Goal: Transaction & Acquisition: Purchase product/service

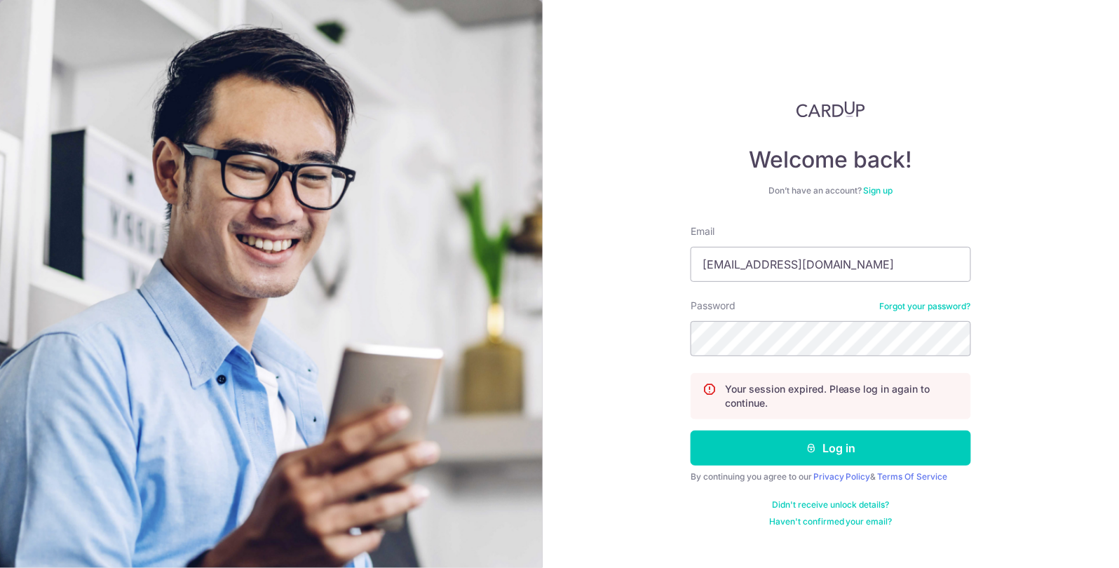
click at [690, 430] on button "Log in" at bounding box center [830, 447] width 280 height 35
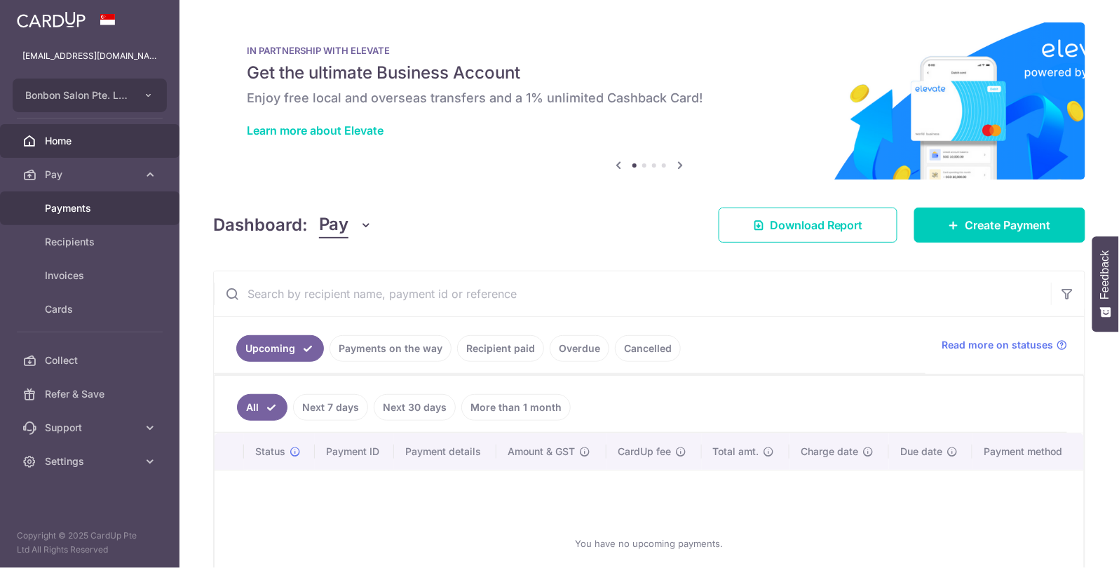
click at [142, 212] on link "Payments" at bounding box center [89, 208] width 179 height 34
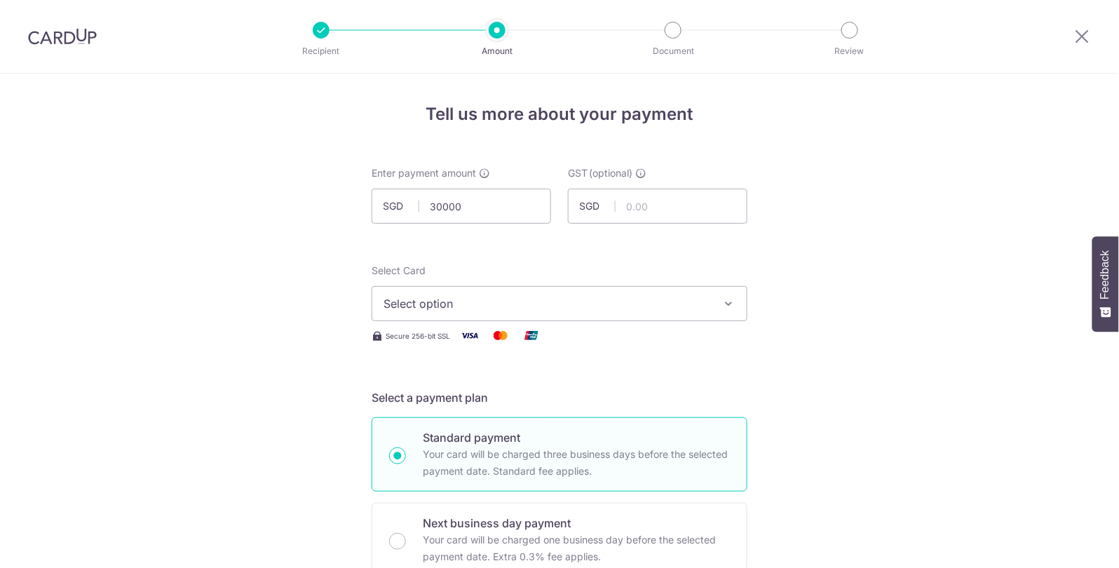
type input "30,000.00"
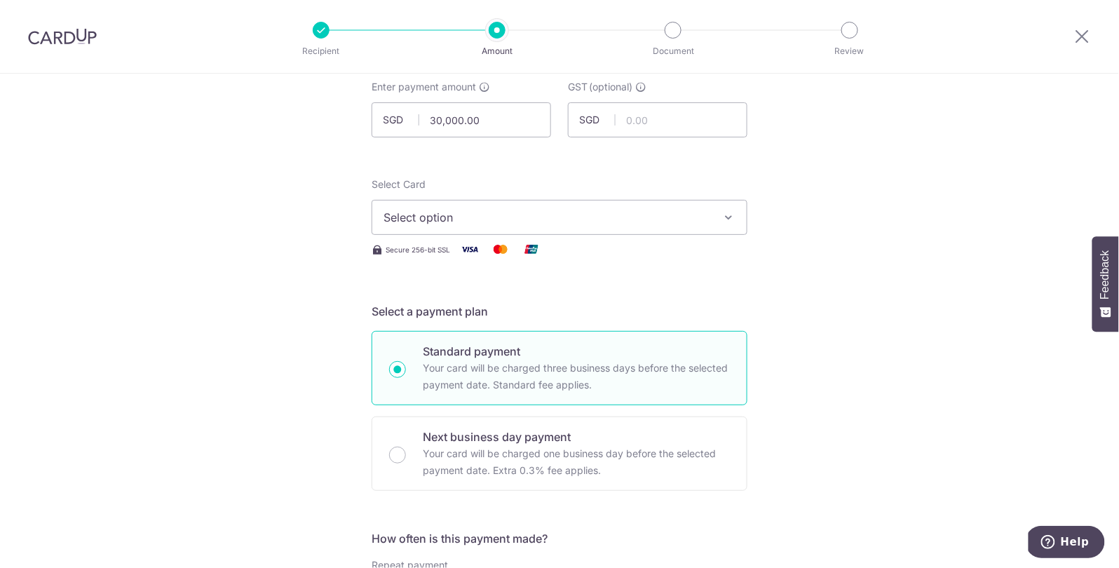
scroll to position [128, 0]
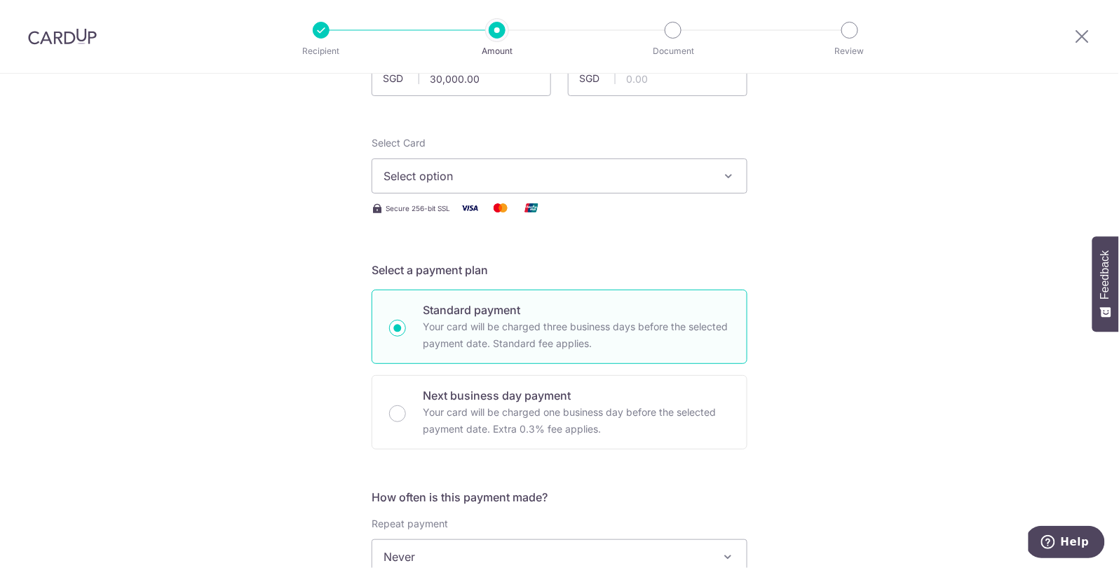
click at [437, 172] on span "Select option" at bounding box center [546, 176] width 327 height 17
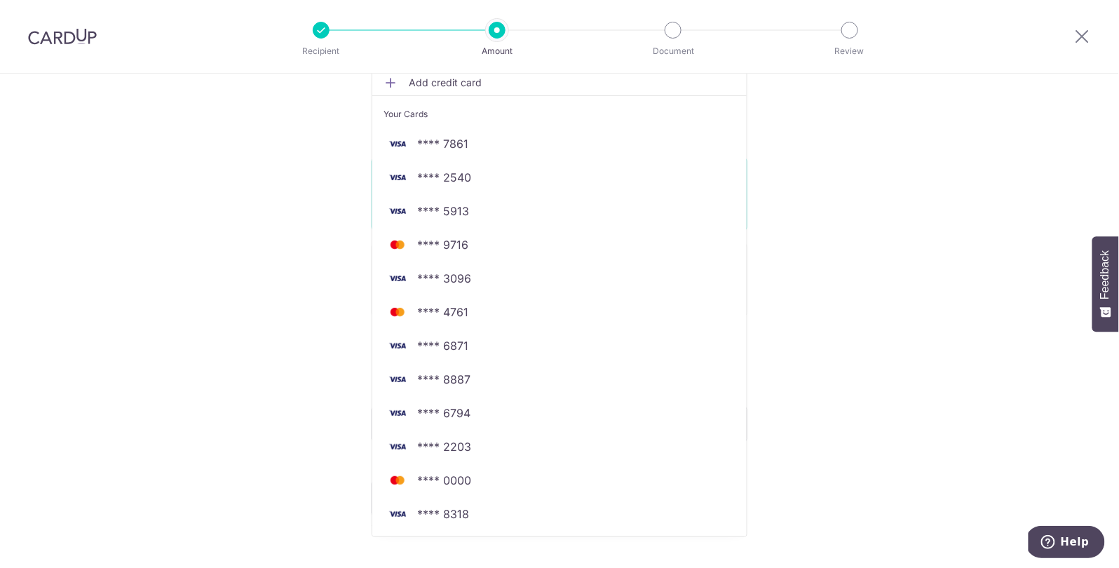
scroll to position [302, 0]
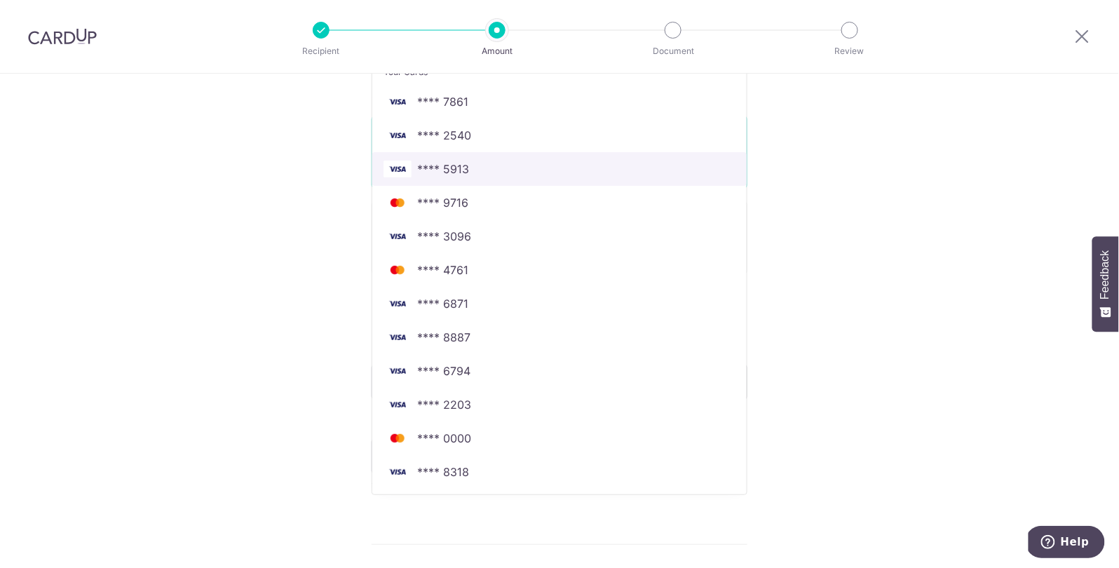
click at [507, 174] on span "**** 5913" at bounding box center [559, 169] width 352 height 17
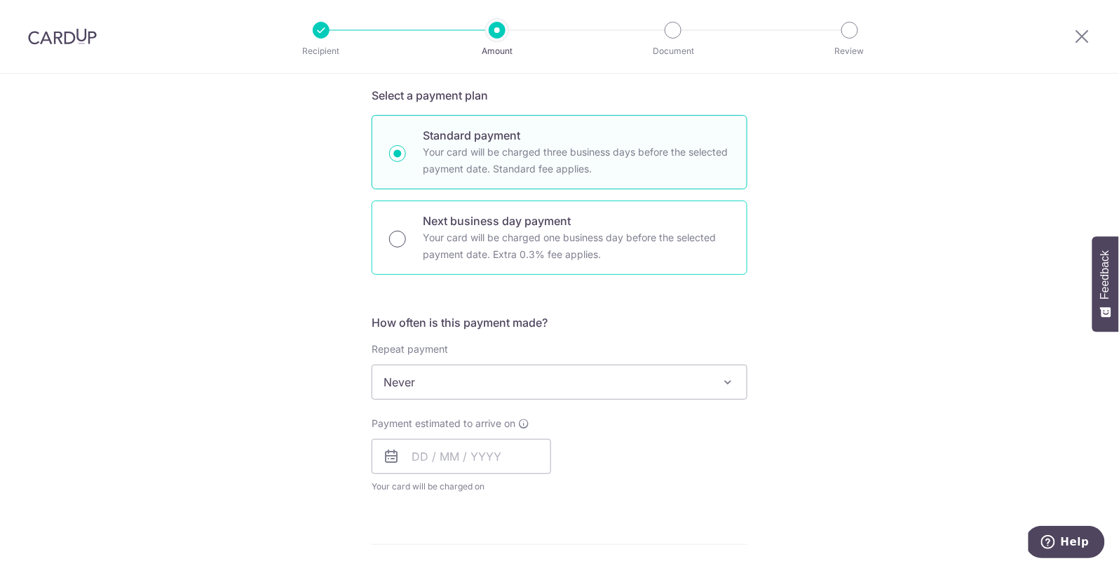
click at [393, 240] on input "Next business day payment Your card will be charged one business day before the…" at bounding box center [397, 239] width 17 height 17
radio input "true"
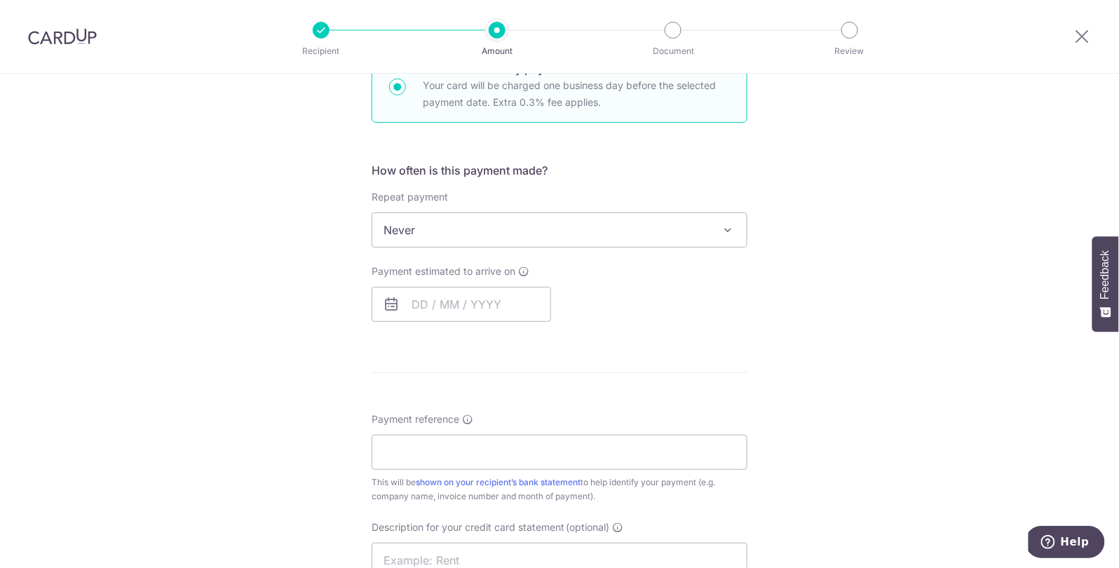
scroll to position [456, 0]
click at [407, 303] on input "text" at bounding box center [460, 302] width 179 height 35
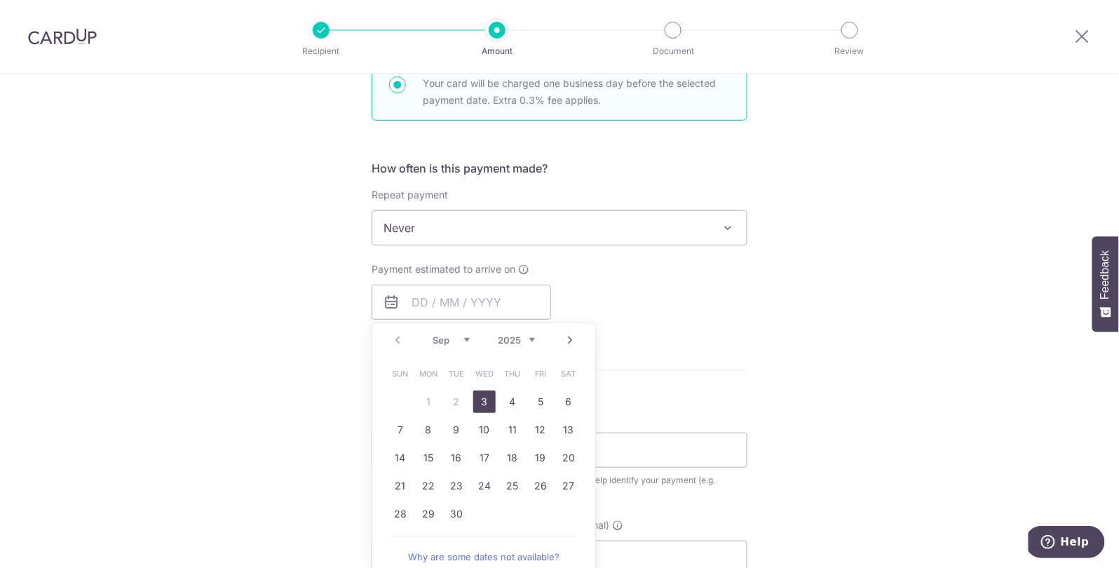
click at [484, 400] on link "3" at bounding box center [484, 401] width 22 height 22
type input "[DATE]"
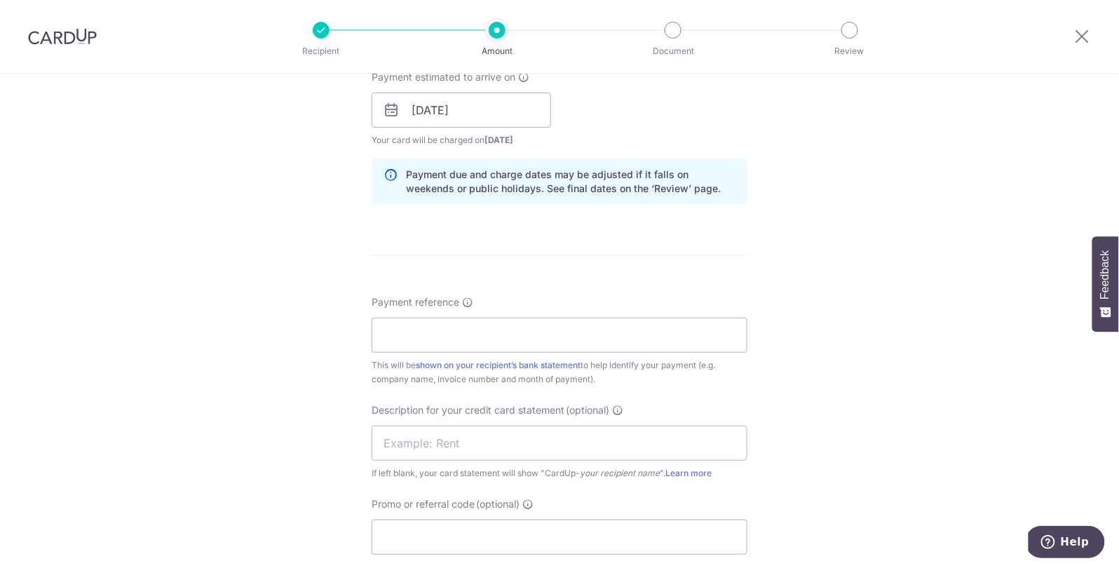
scroll to position [653, 0]
click at [425, 339] on input "Payment reference" at bounding box center [559, 330] width 376 height 35
type input "supplier invoice"
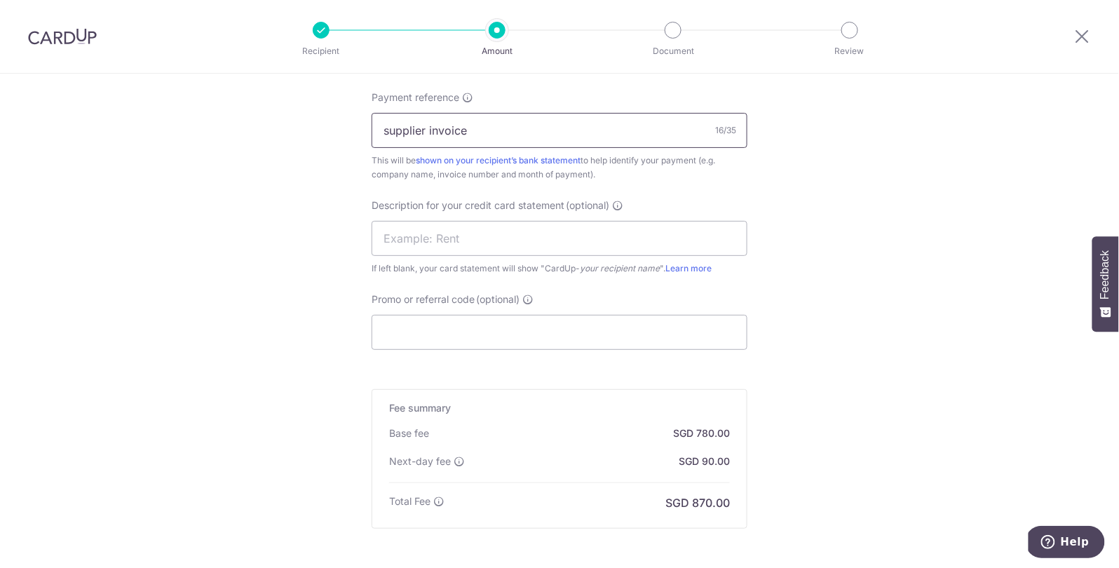
scroll to position [854, 0]
click at [442, 332] on input "Promo or referral code (optional)" at bounding box center [559, 331] width 376 height 35
type input "JEN175"
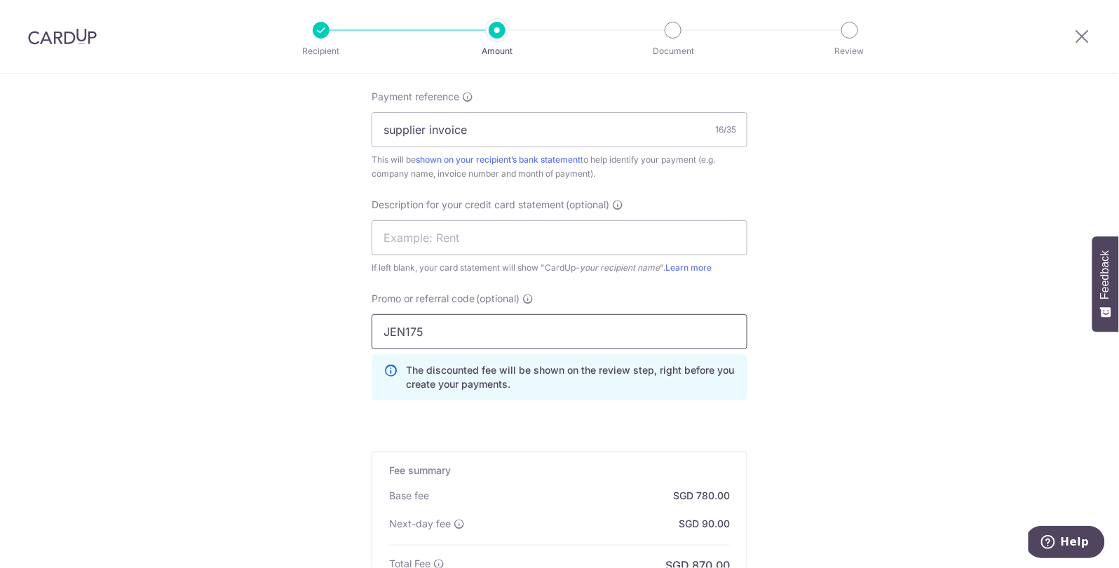
scroll to position [1056, 0]
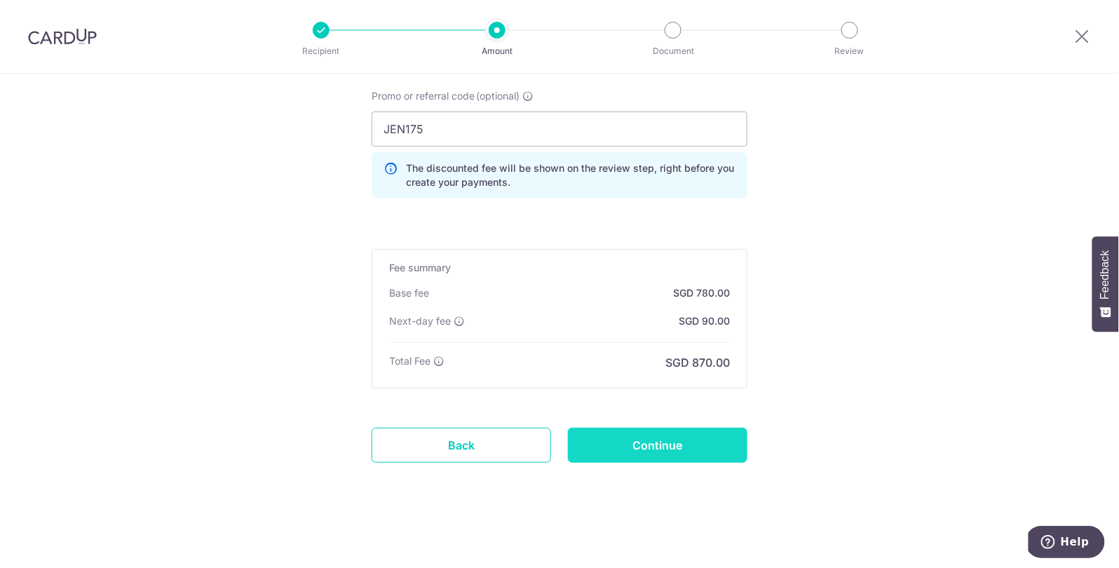
click at [617, 451] on input "Continue" at bounding box center [657, 445] width 179 height 35
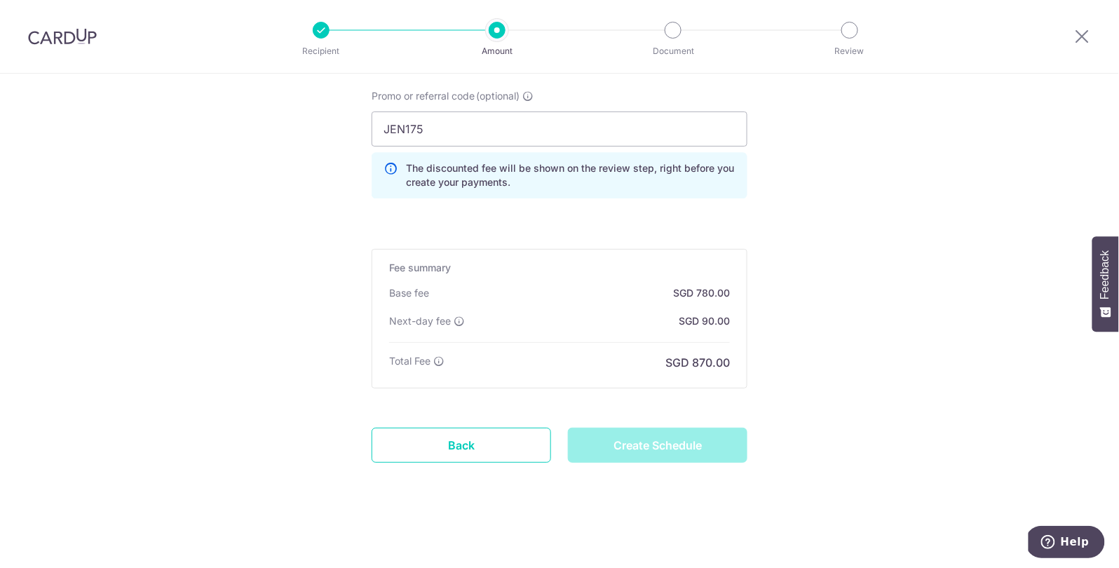
type input "Create Schedule"
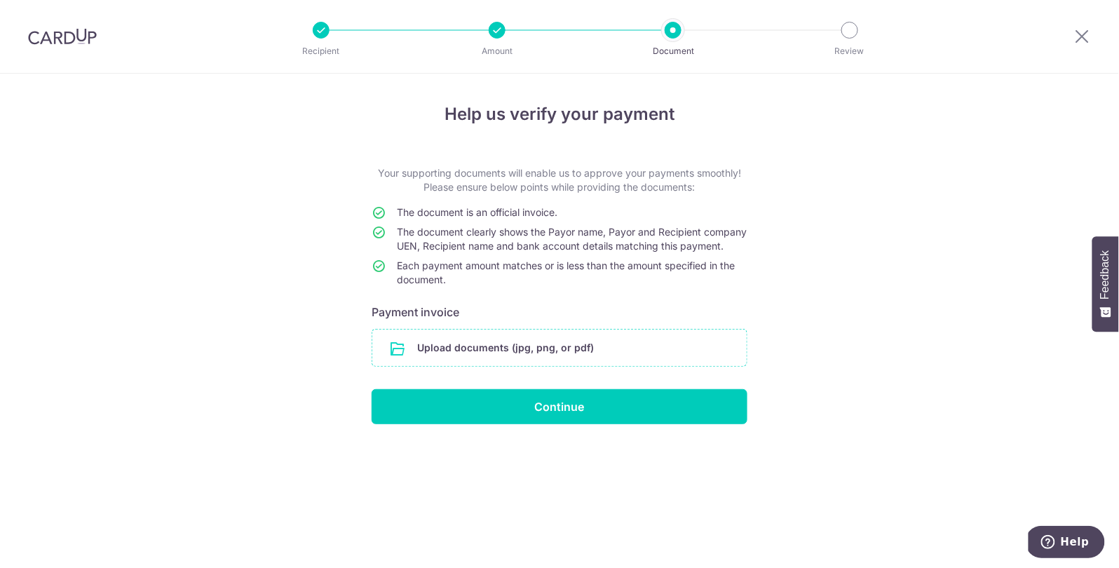
click at [568, 361] on input "file" at bounding box center [559, 347] width 374 height 36
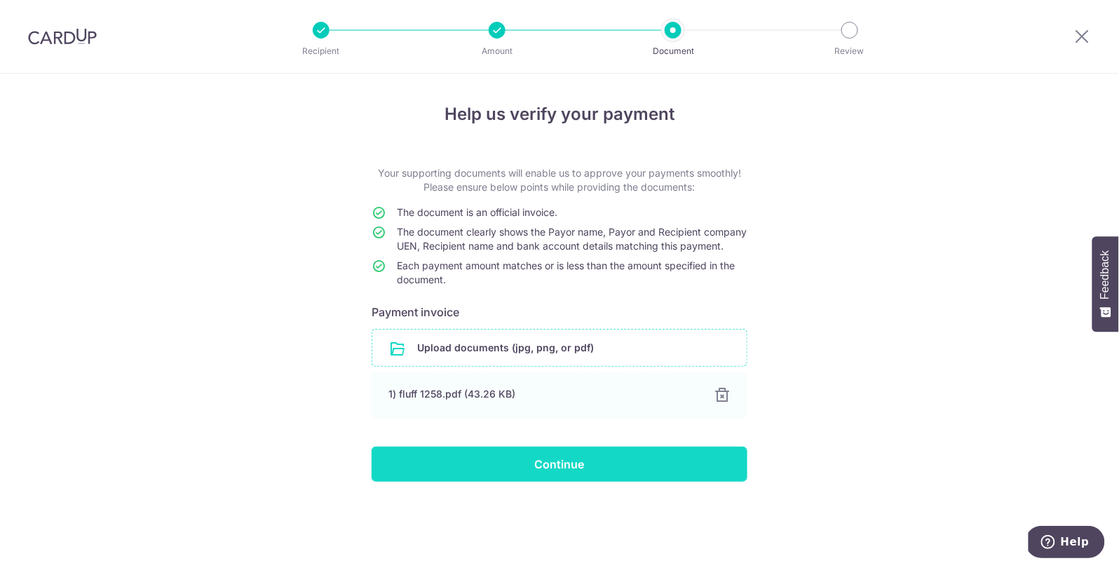
click at [425, 478] on input "Continue" at bounding box center [559, 463] width 376 height 35
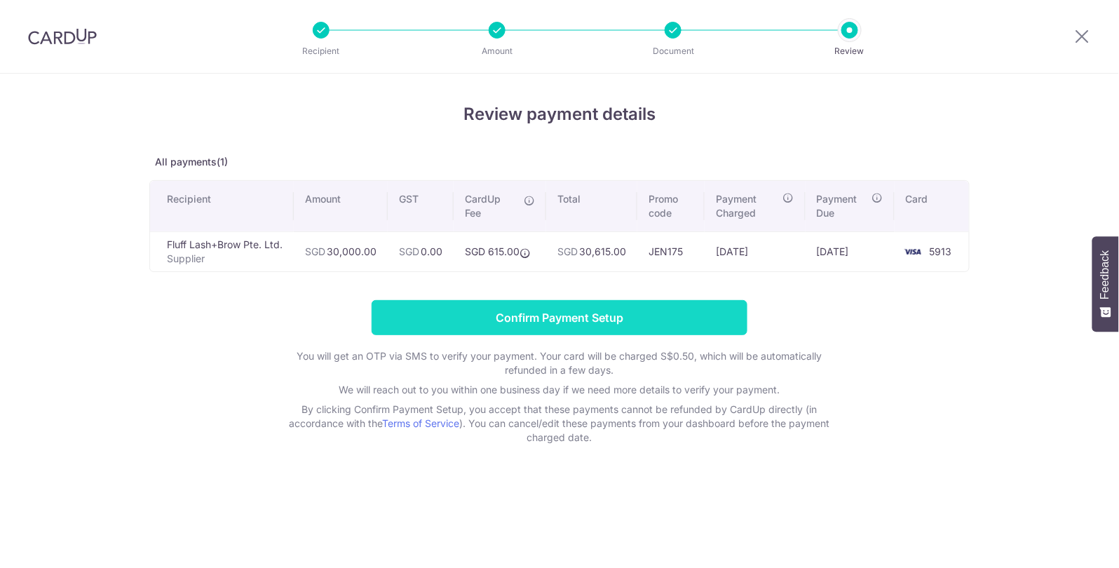
click at [599, 320] on input "Confirm Payment Setup" at bounding box center [559, 317] width 376 height 35
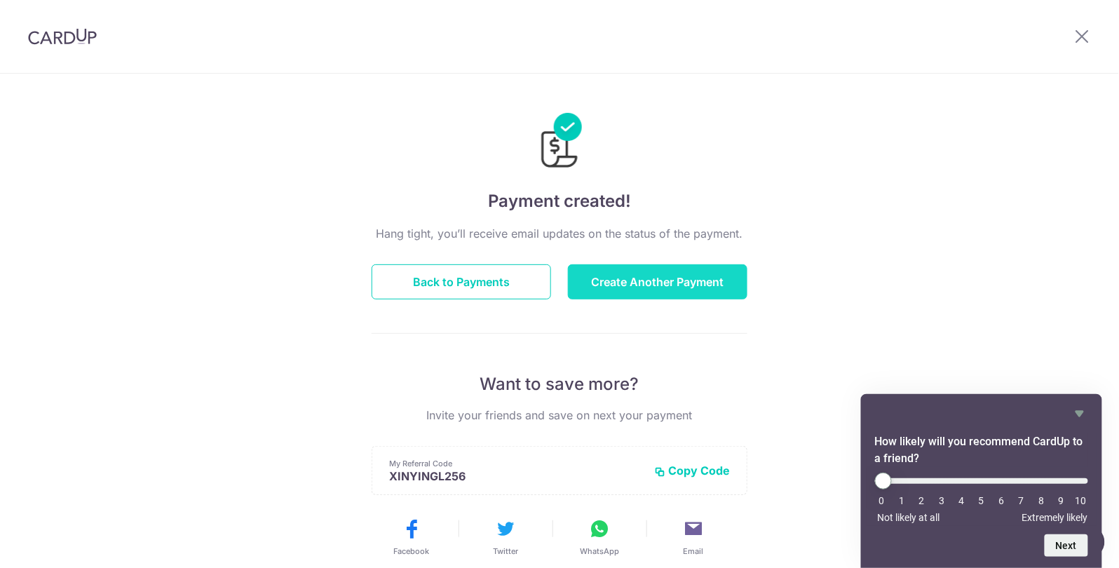
click at [648, 284] on button "Create Another Payment" at bounding box center [657, 281] width 179 height 35
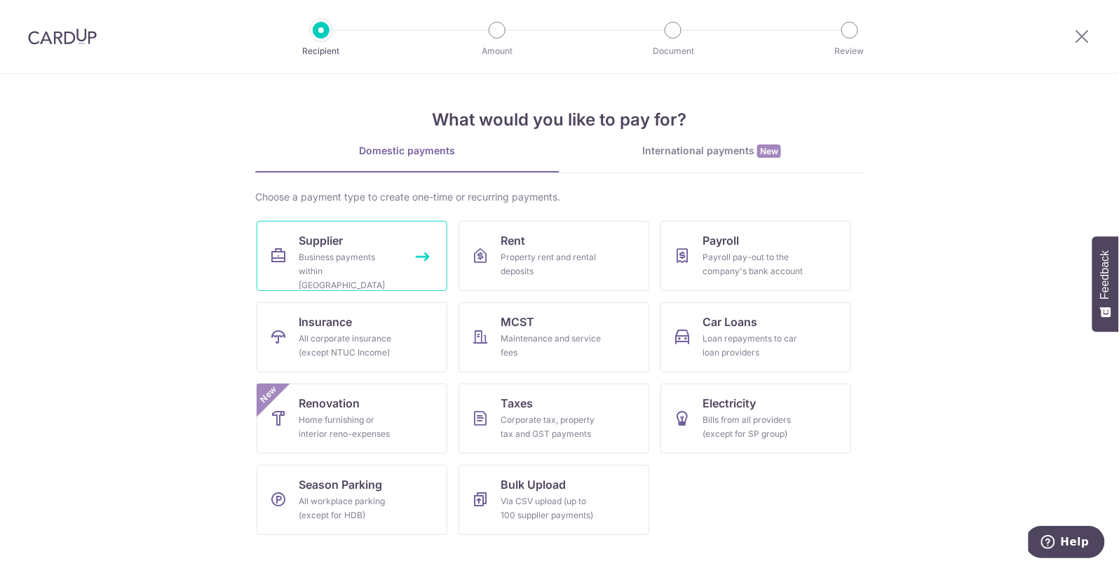
click at [366, 256] on div "Business payments within Singapore" at bounding box center [349, 271] width 101 height 42
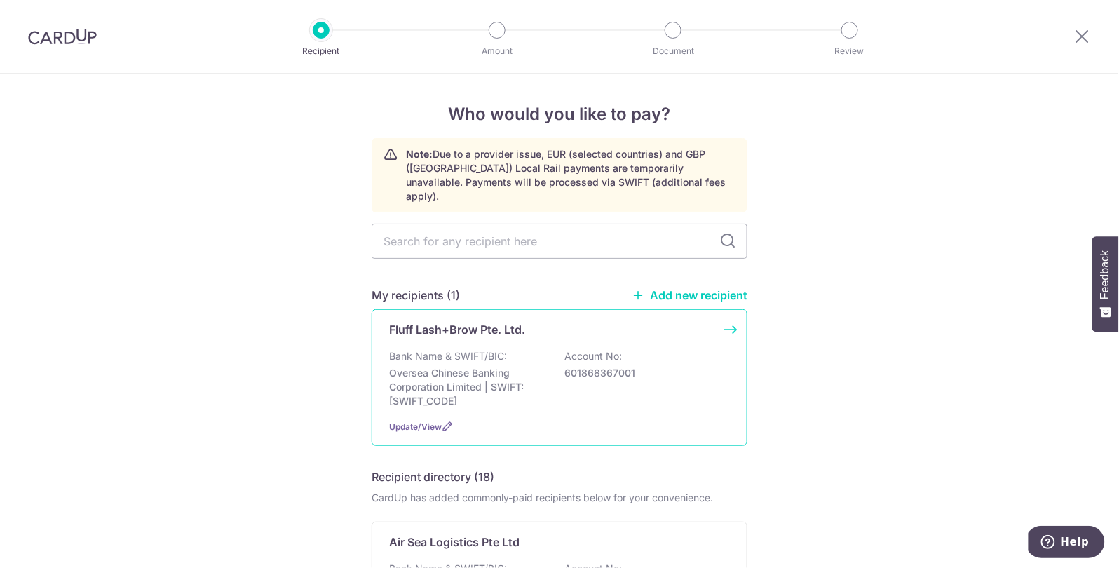
click at [447, 321] on p "Fluff Lash+Brow Pte. Ltd." at bounding box center [457, 329] width 136 height 17
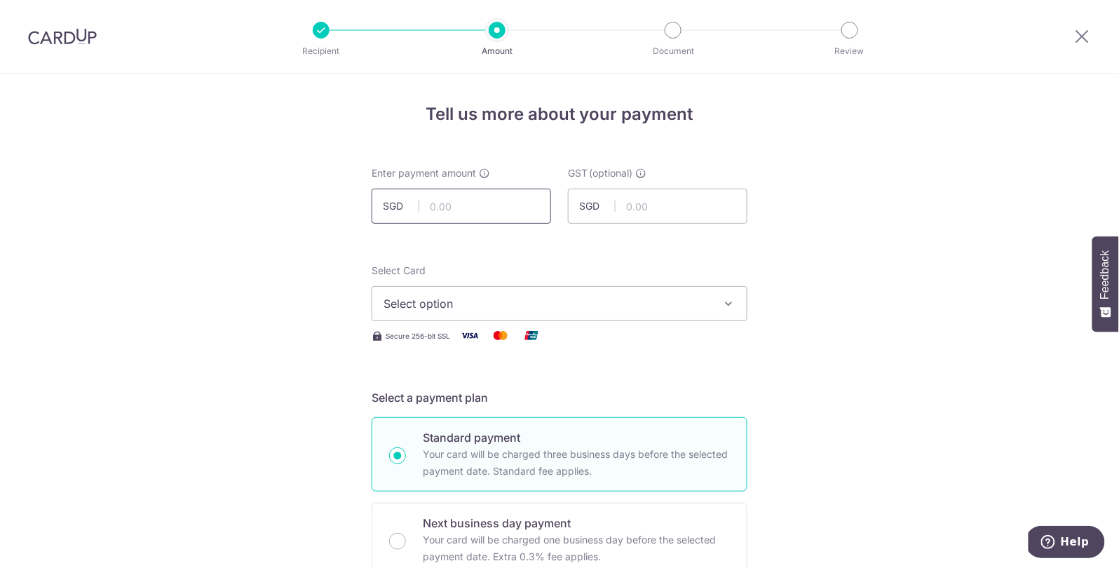
click at [496, 200] on input "text" at bounding box center [460, 206] width 179 height 35
type input "14,000.00"
click at [452, 292] on button "Select option" at bounding box center [559, 303] width 376 height 35
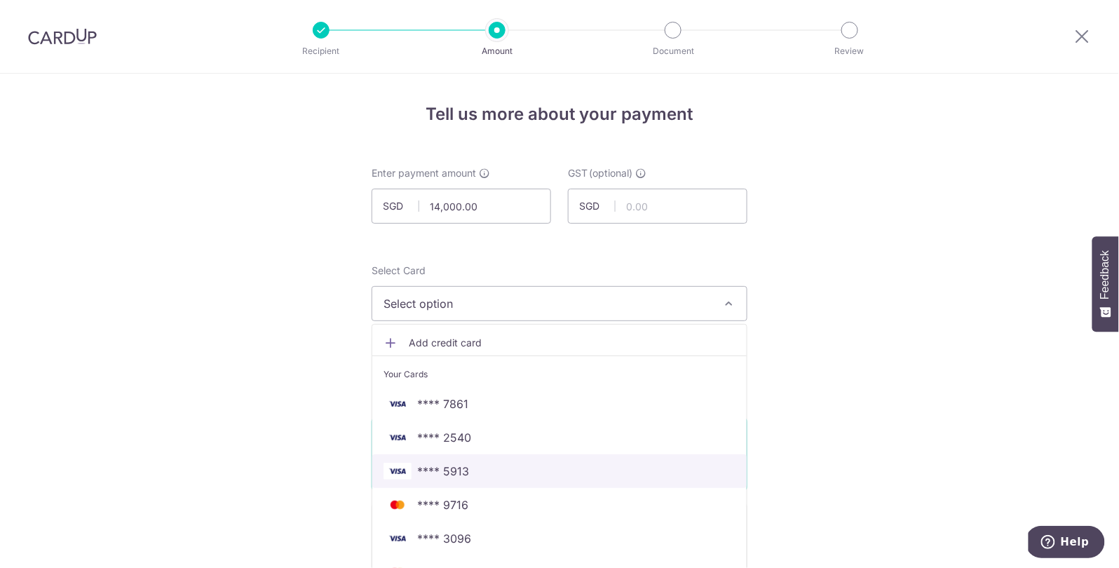
click at [450, 470] on span "**** 5913" at bounding box center [443, 471] width 52 height 17
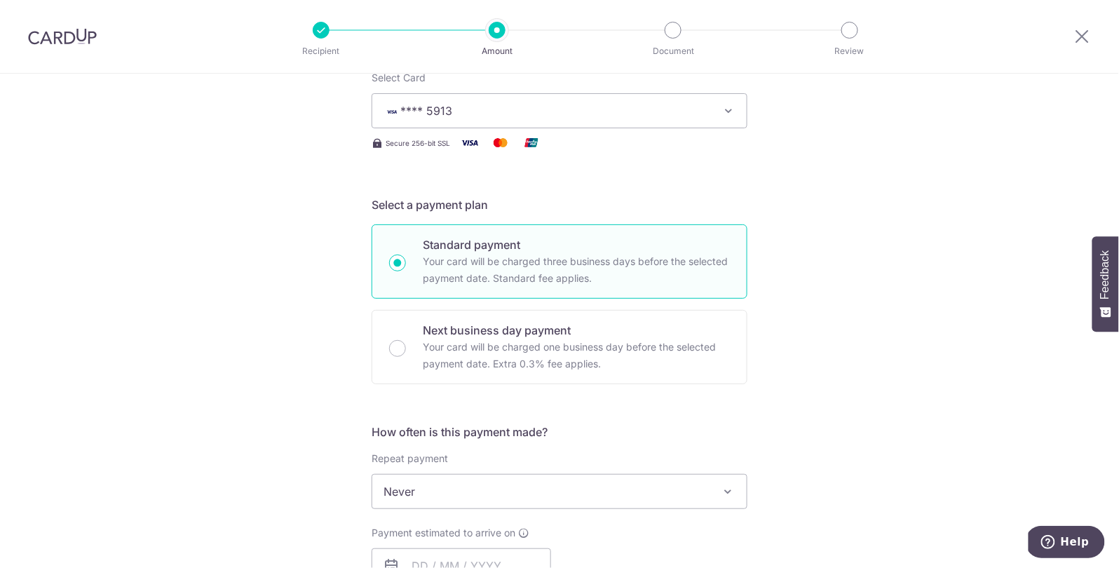
scroll to position [208, 0]
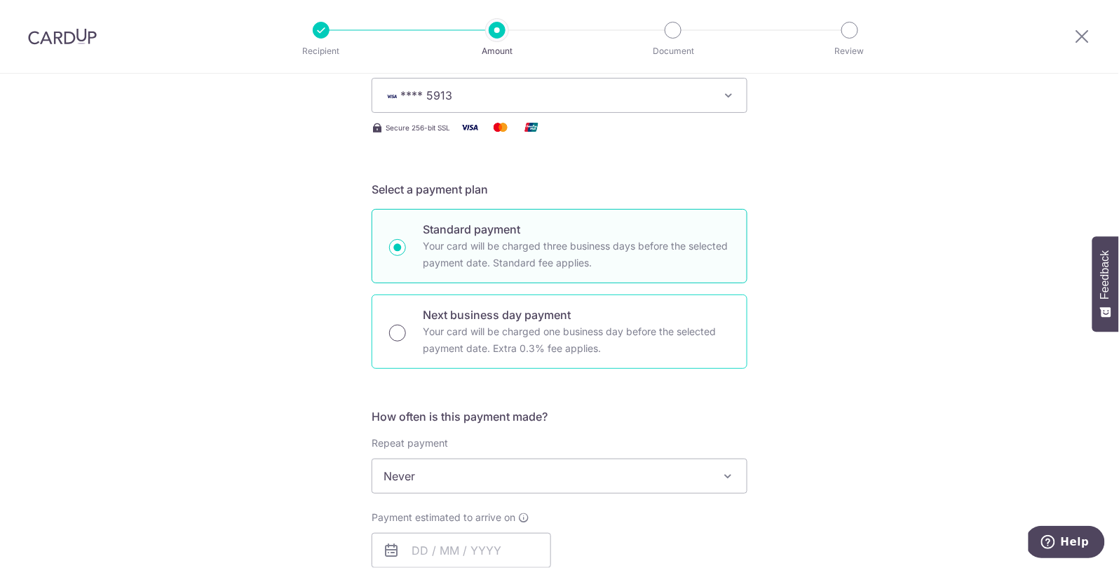
click at [394, 328] on input "Next business day payment Your card will be charged one business day before the…" at bounding box center [397, 333] width 17 height 17
radio input "true"
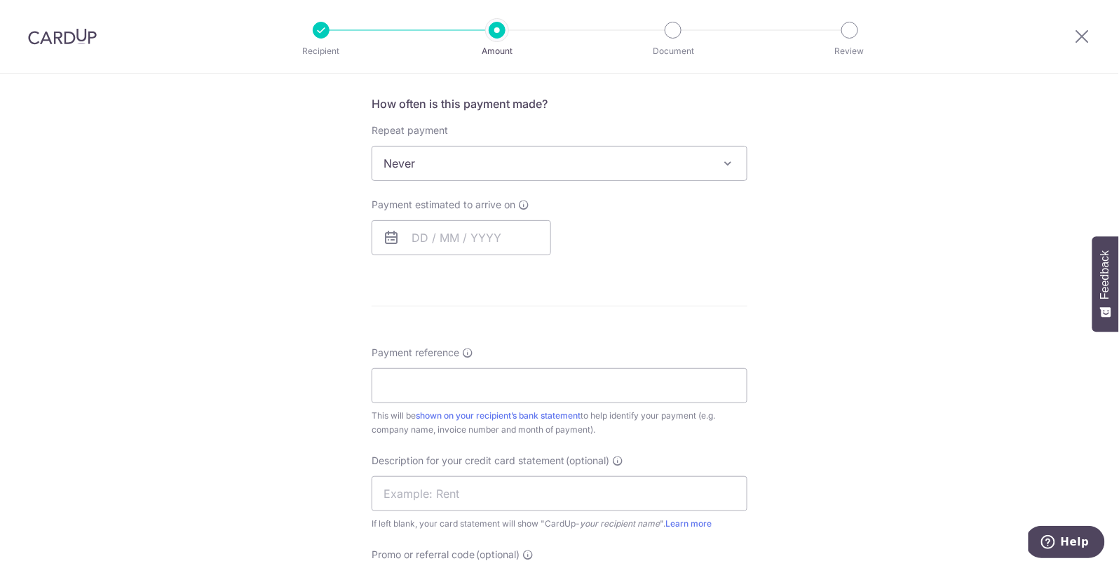
scroll to position [522, 0]
click at [412, 245] on input "text" at bounding box center [460, 236] width 179 height 35
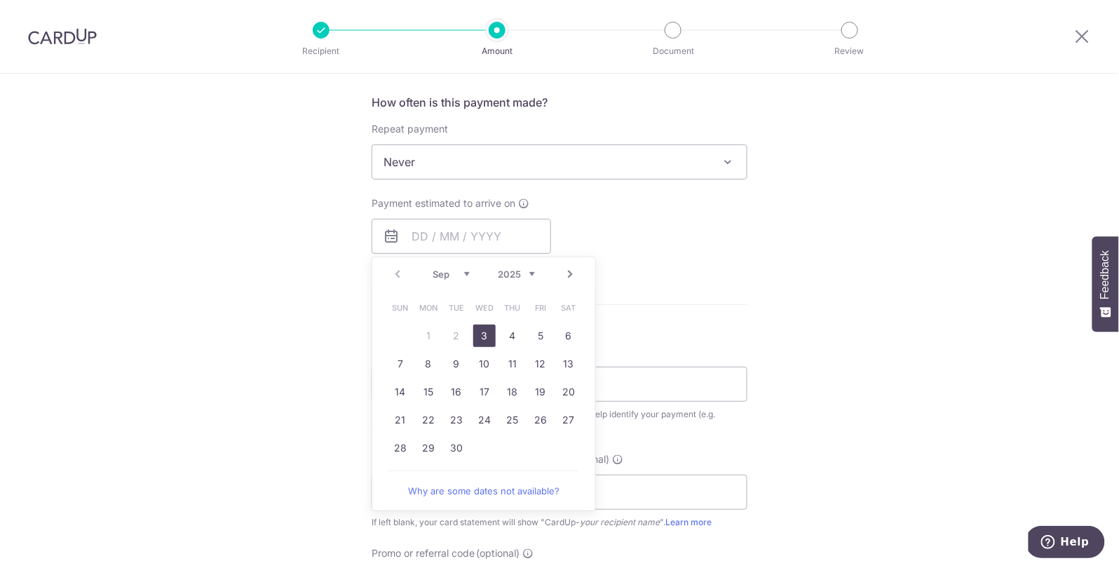
click at [486, 332] on link "3" at bounding box center [484, 336] width 22 height 22
type input "03/09/2025"
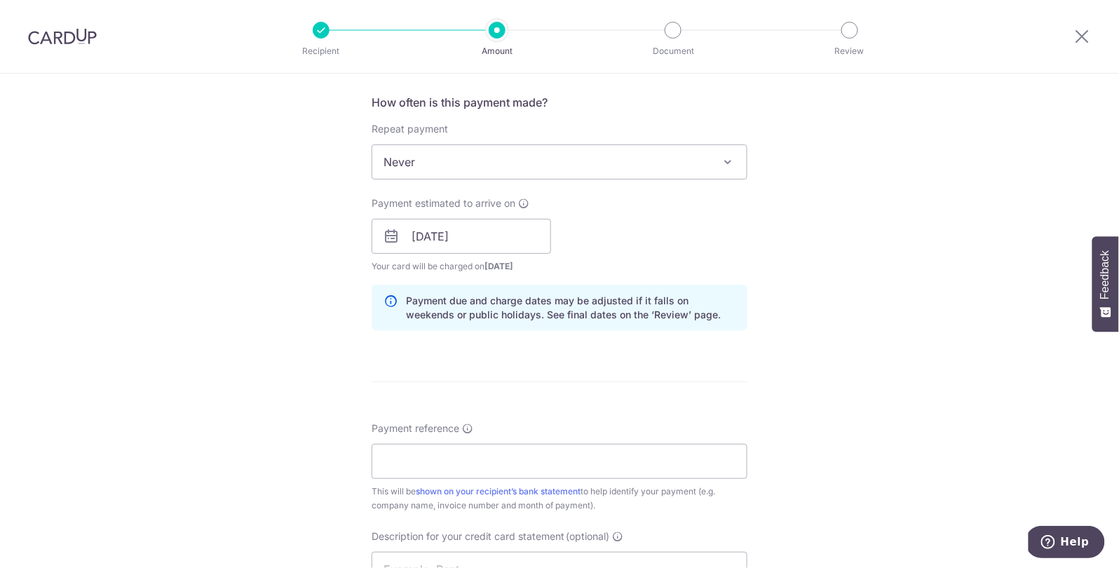
scroll to position [678, 0]
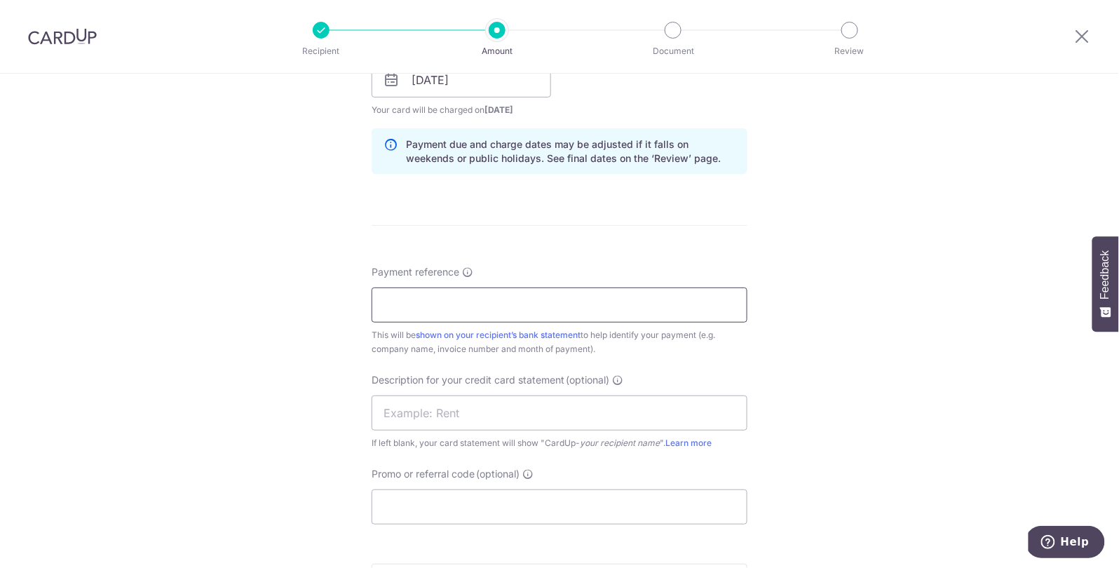
click at [420, 299] on input "Payment reference" at bounding box center [559, 304] width 376 height 35
type input "supplier invoice"
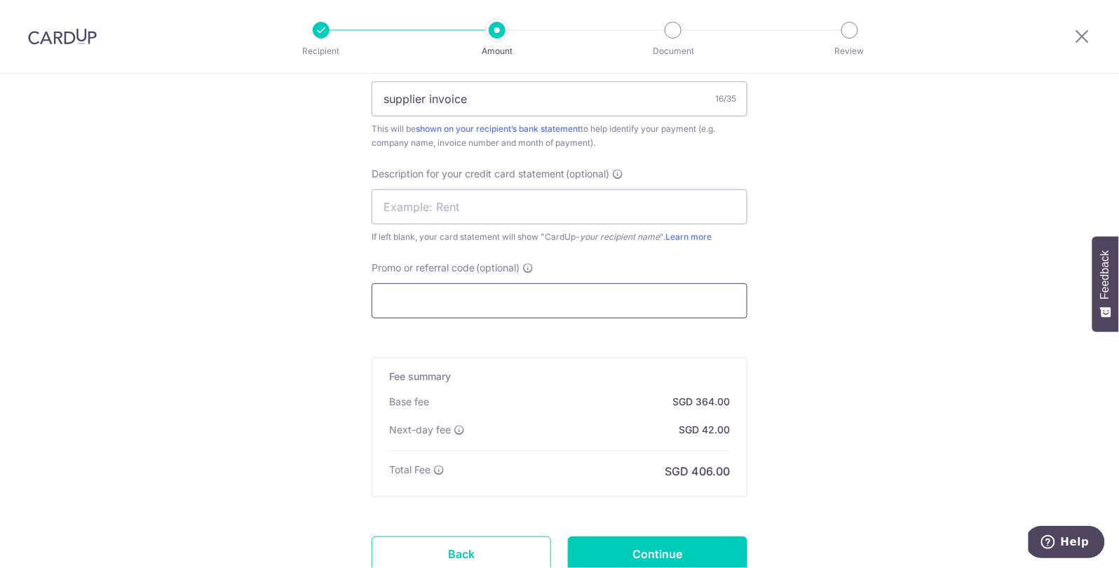
click at [422, 308] on input "Promo or referral code (optional)" at bounding box center [559, 300] width 376 height 35
type input "JEN175"
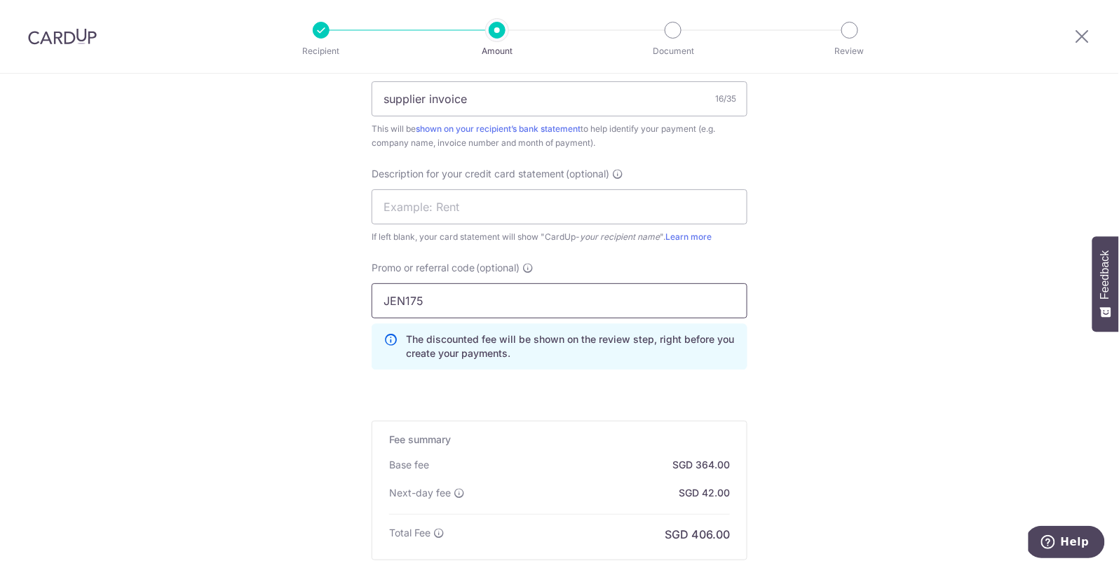
scroll to position [1056, 0]
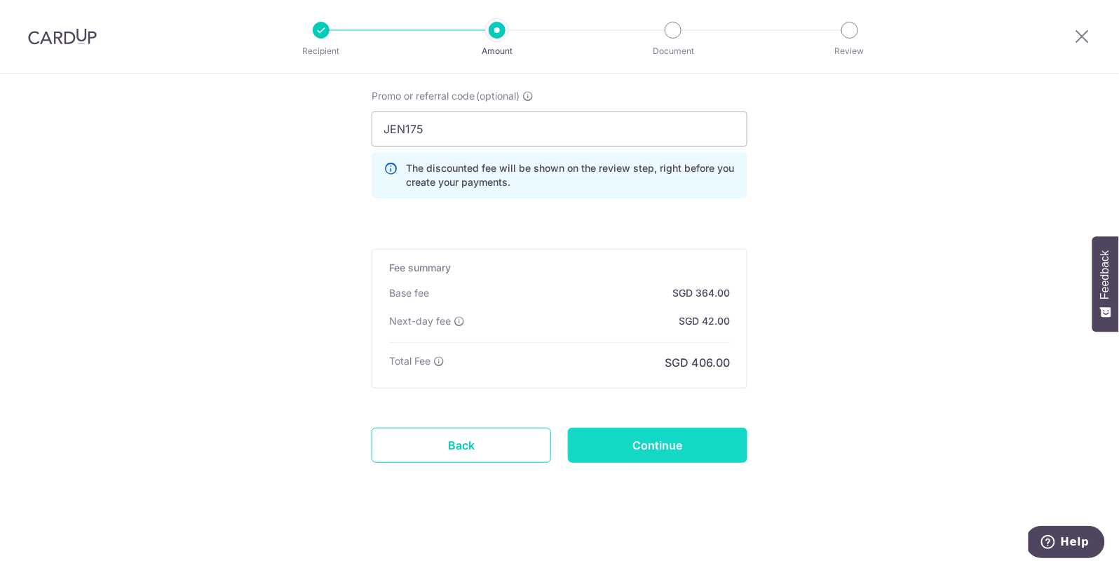
click at [622, 449] on input "Continue" at bounding box center [657, 445] width 179 height 35
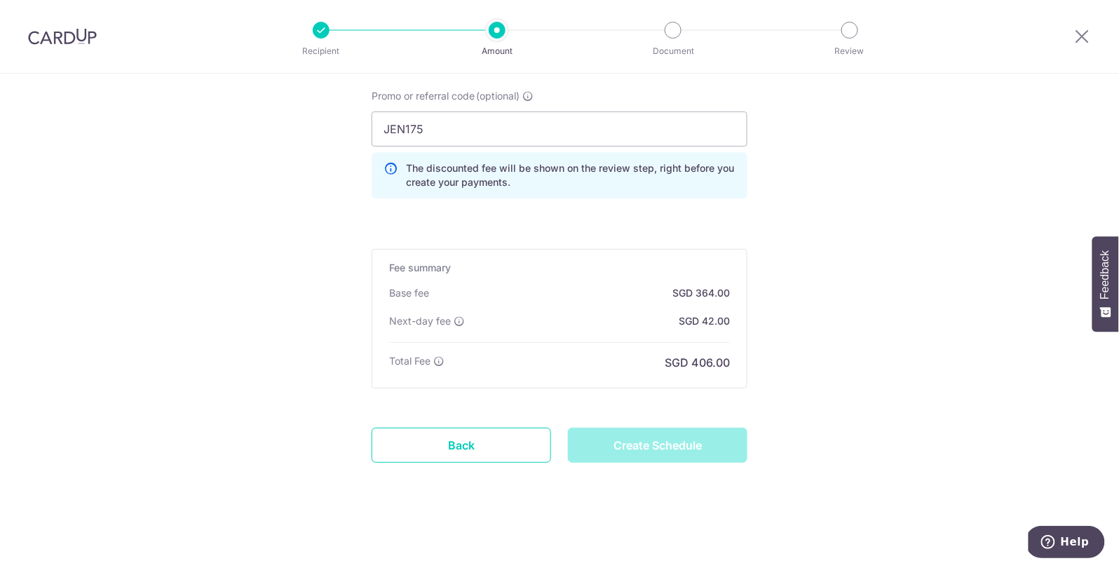
type input "Create Schedule"
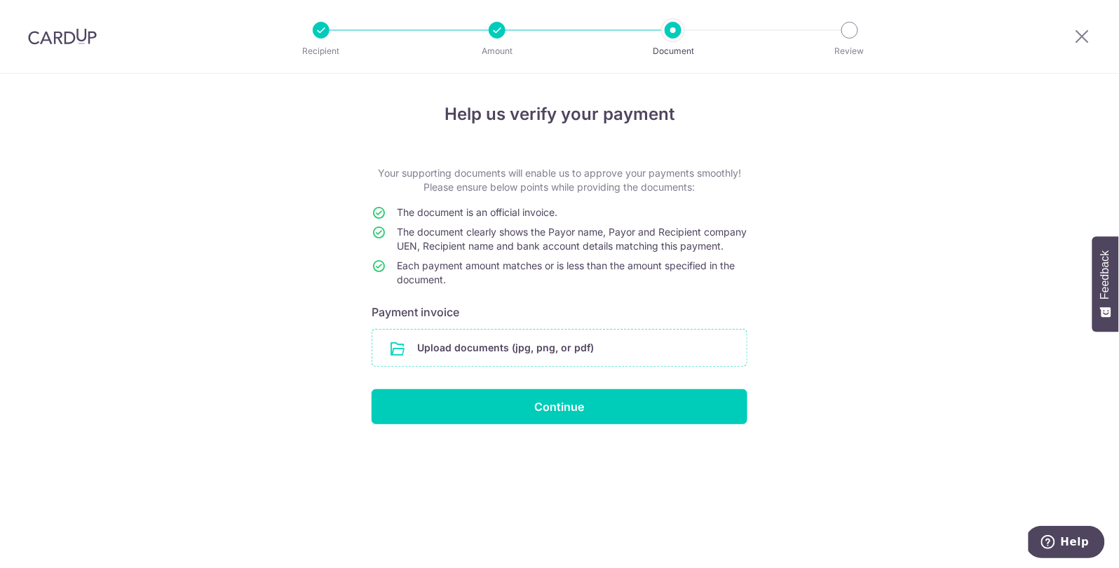
click at [569, 364] on input "file" at bounding box center [559, 347] width 374 height 36
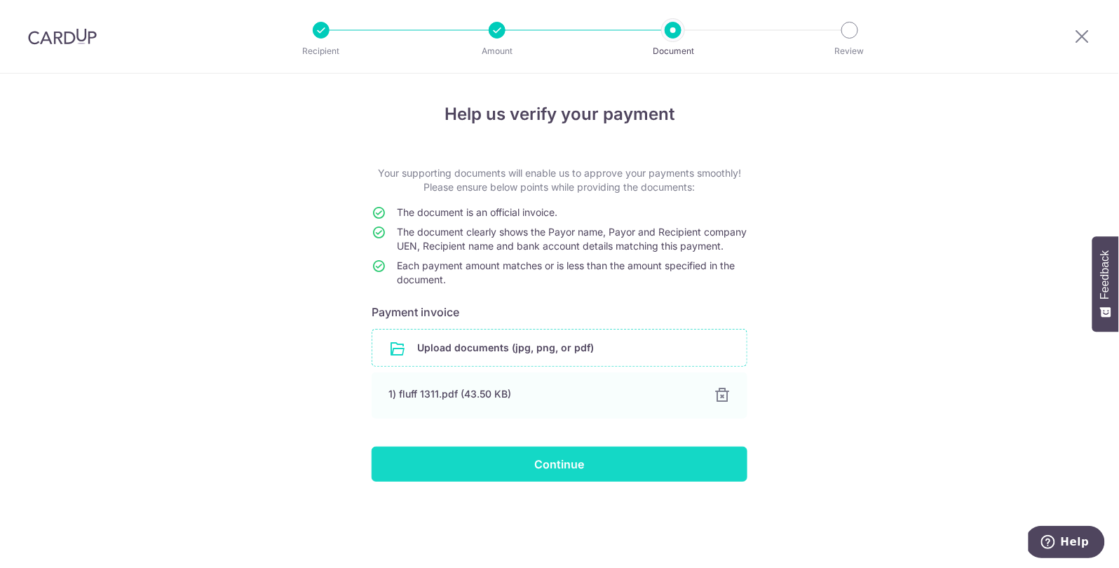
click at [482, 475] on input "Continue" at bounding box center [559, 463] width 376 height 35
